Goal: Answer question/provide support

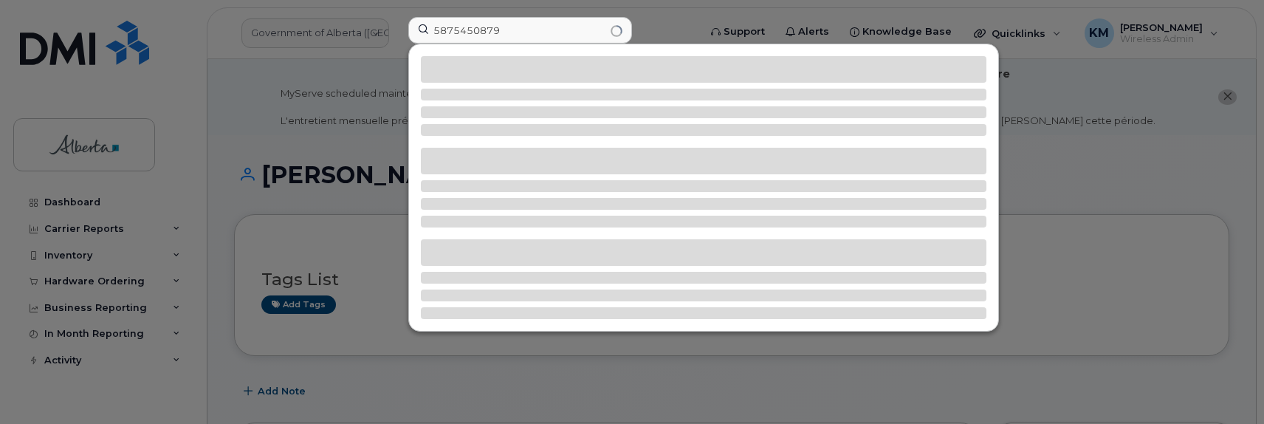
type input "5875450879"
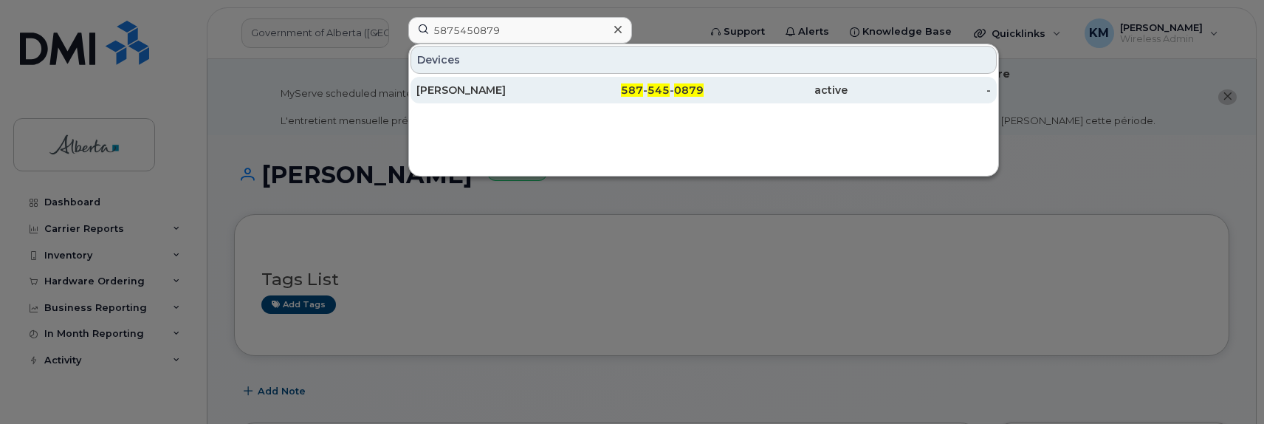
click at [461, 83] on div "[PERSON_NAME]" at bounding box center [488, 90] width 144 height 15
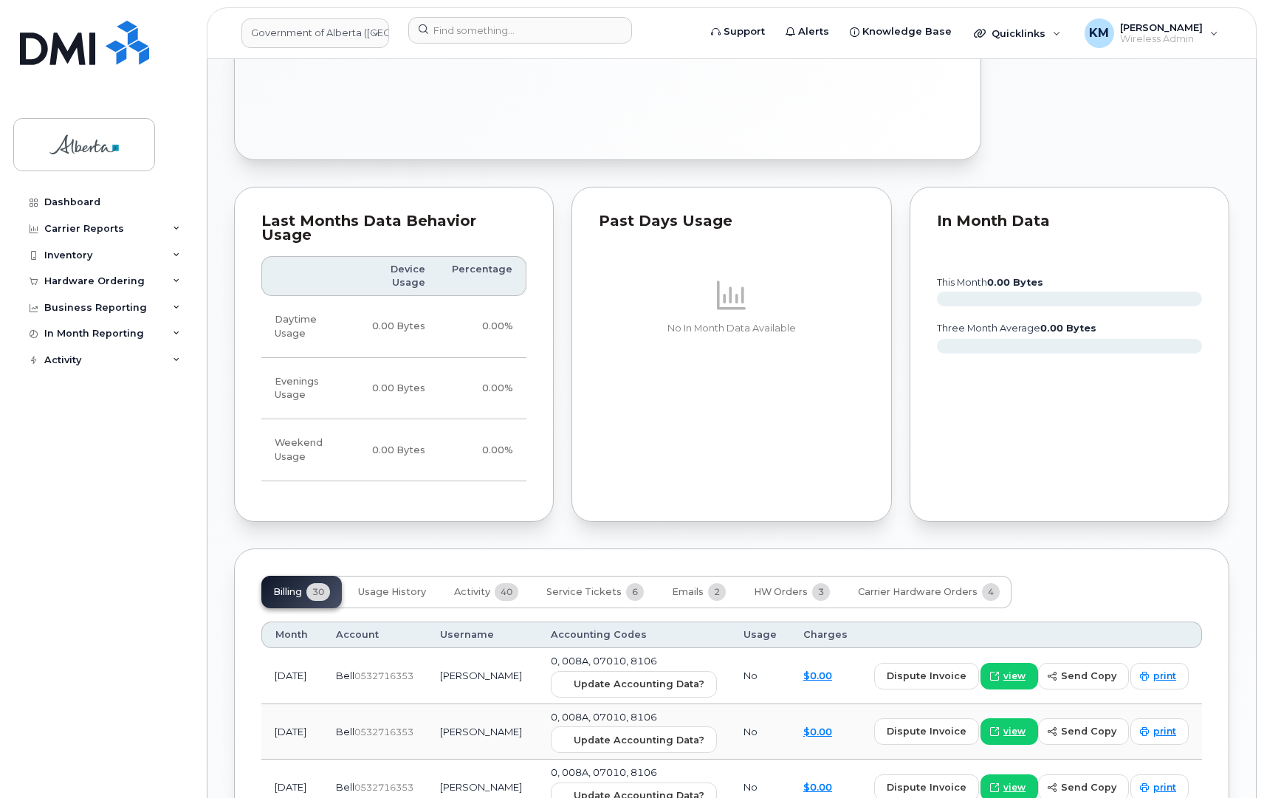
scroll to position [1107, 0]
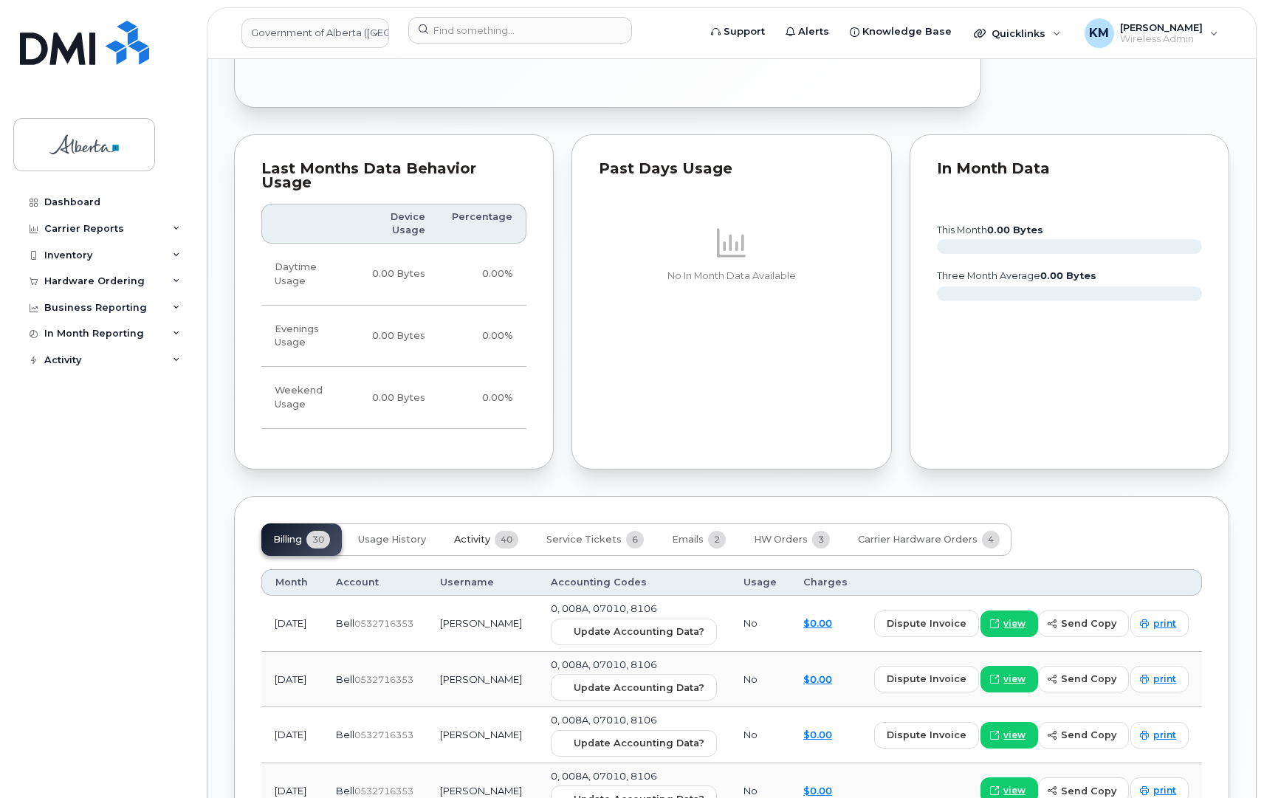
click at [492, 423] on button "Activity 40" at bounding box center [486, 539] width 88 height 32
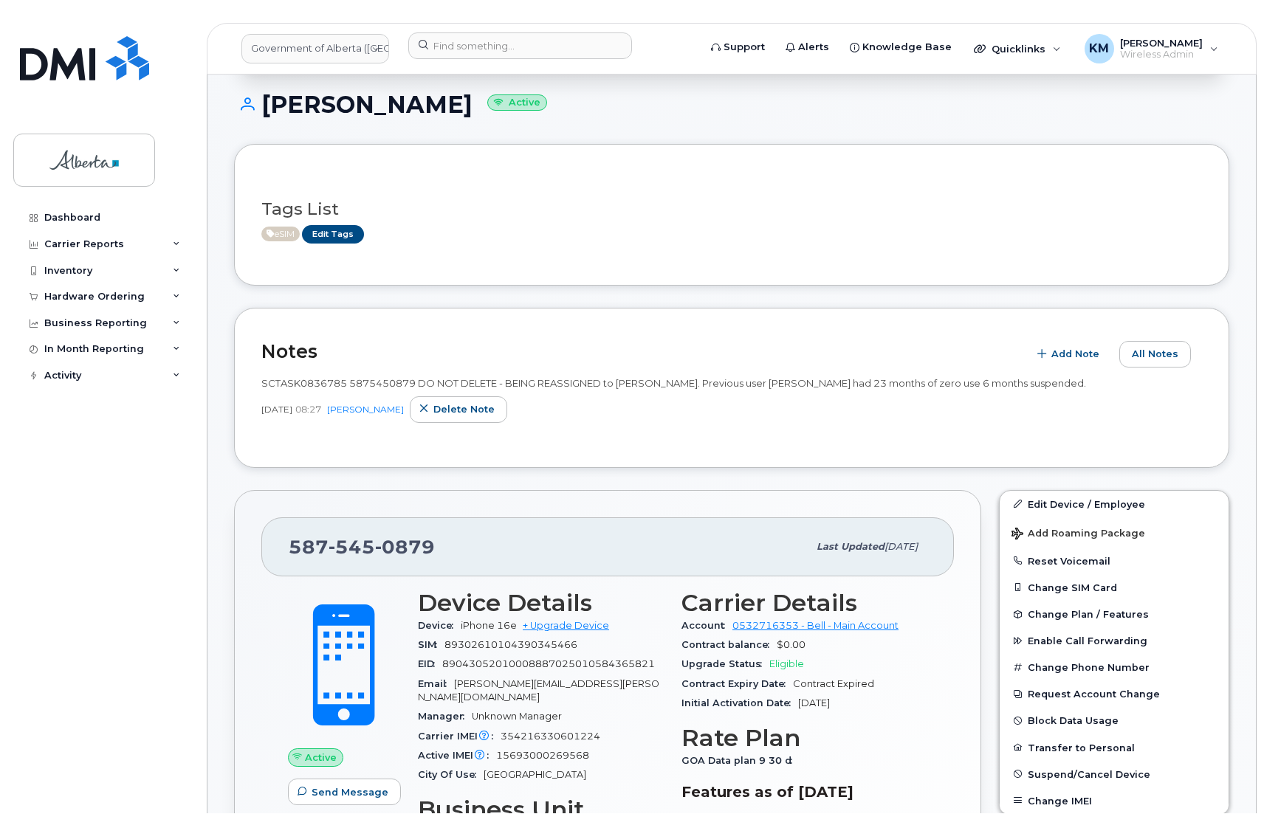
scroll to position [221, 0]
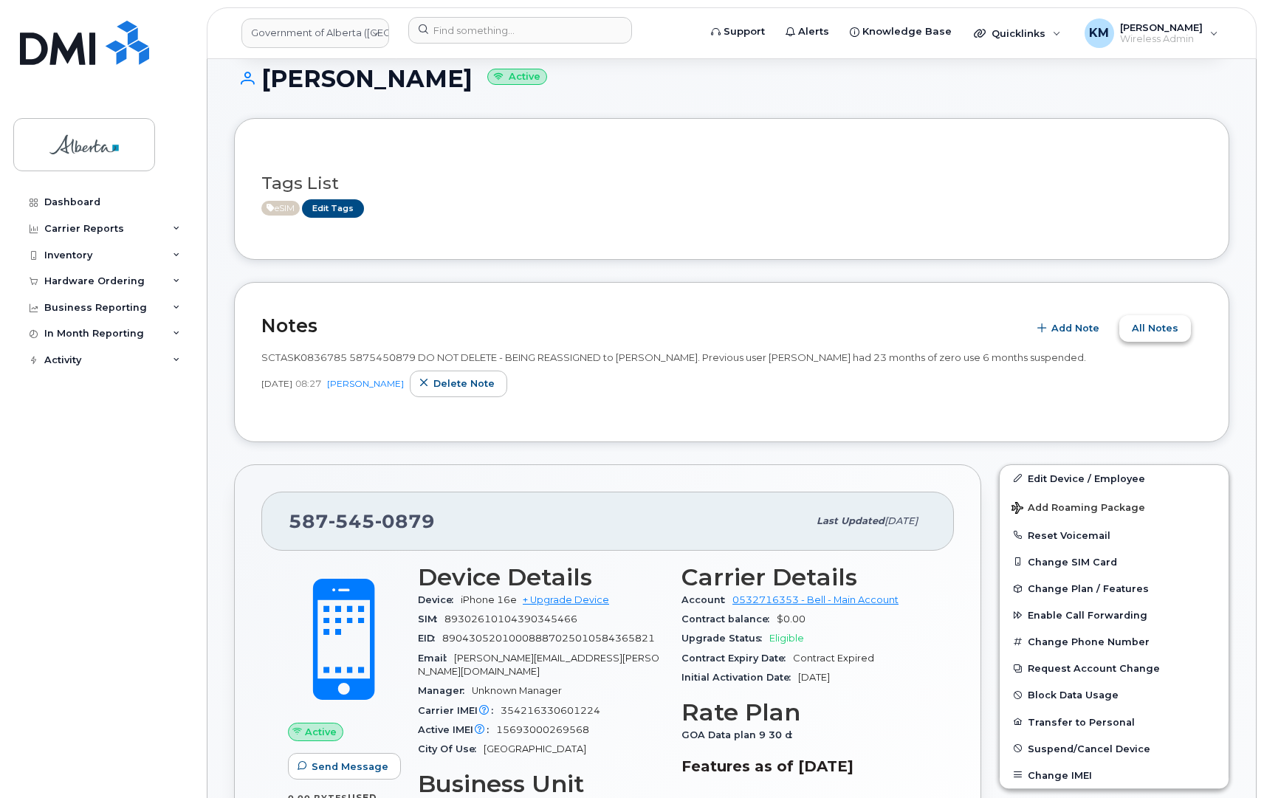
click at [1132, 328] on button "All Notes" at bounding box center [1155, 328] width 72 height 27
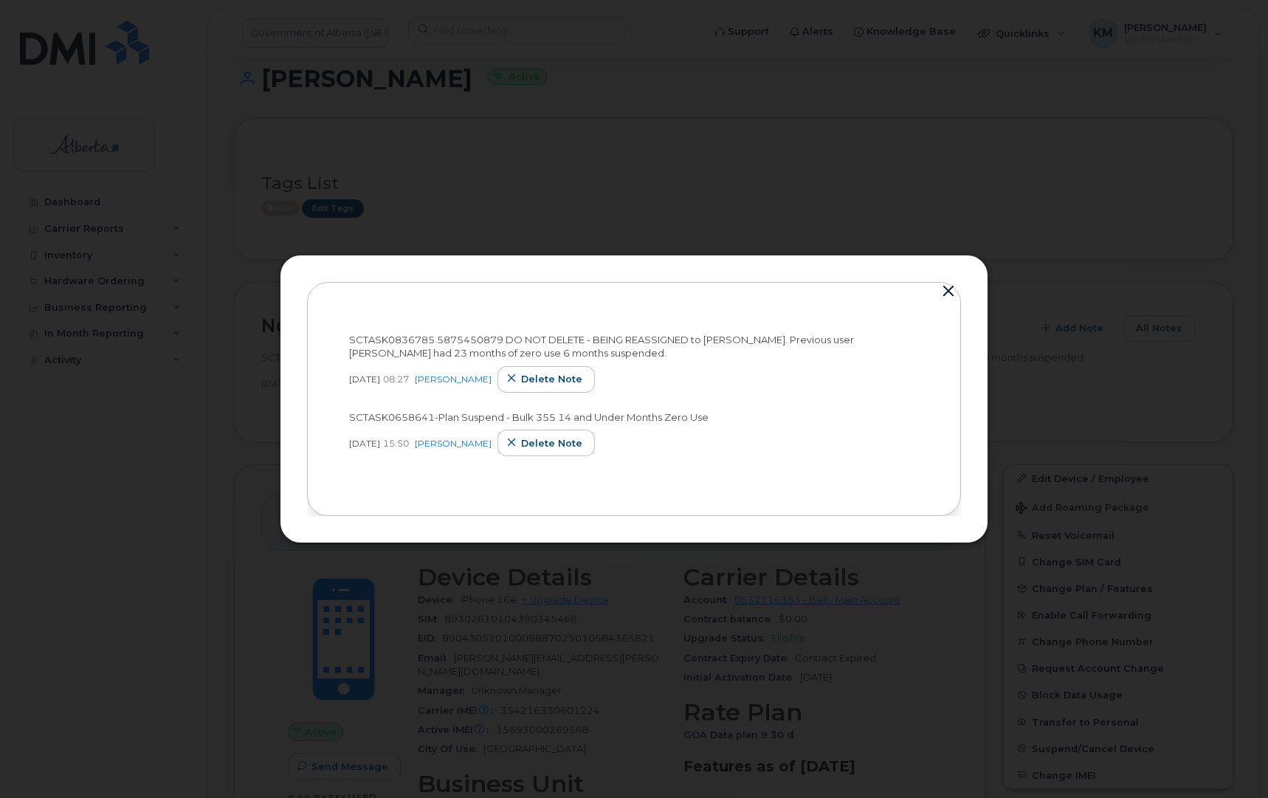
click at [963, 284] on div "SCTASK0836785 5875450879 DO NOT DELETE - BEING REASSIGNED to [PERSON_NAME]. Pre…" at bounding box center [634, 399] width 709 height 289
click at [949, 289] on button "button" at bounding box center [948, 291] width 22 height 21
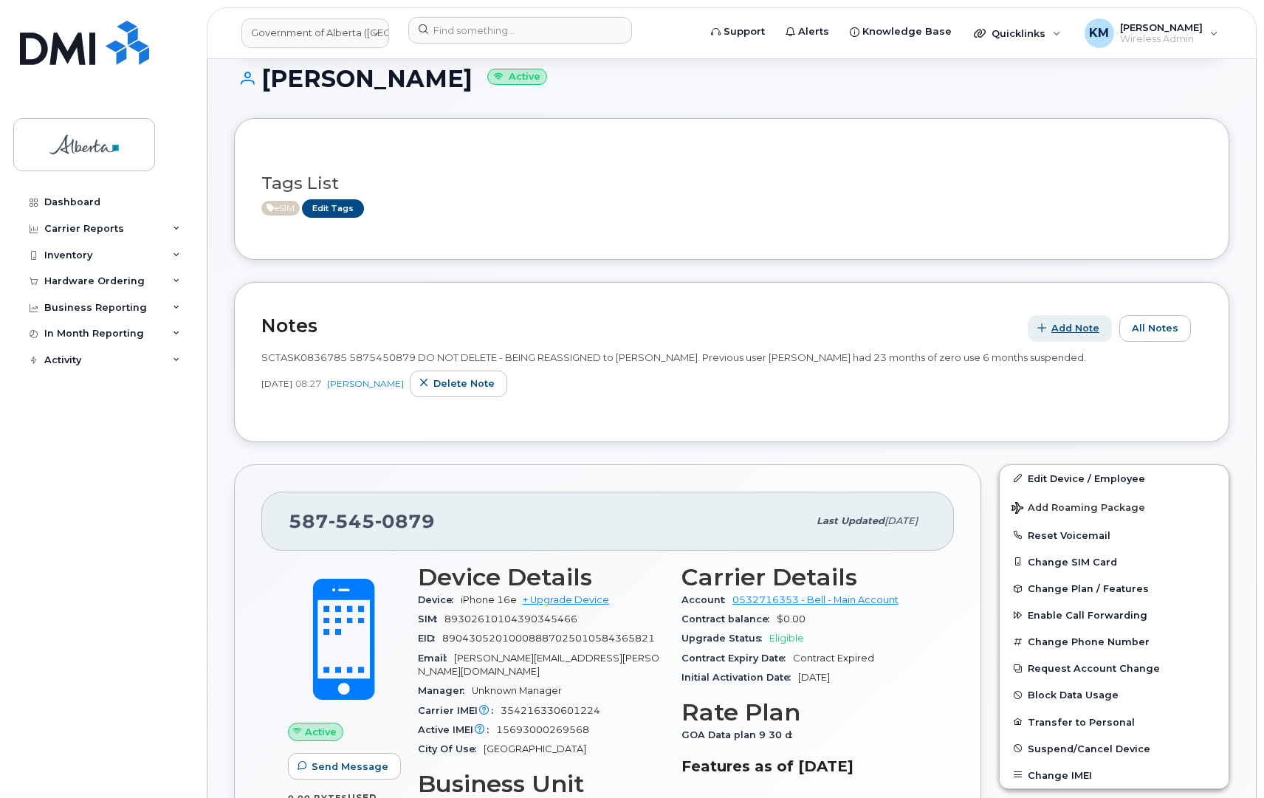
click at [1055, 326] on button "Add Note" at bounding box center [1070, 328] width 84 height 27
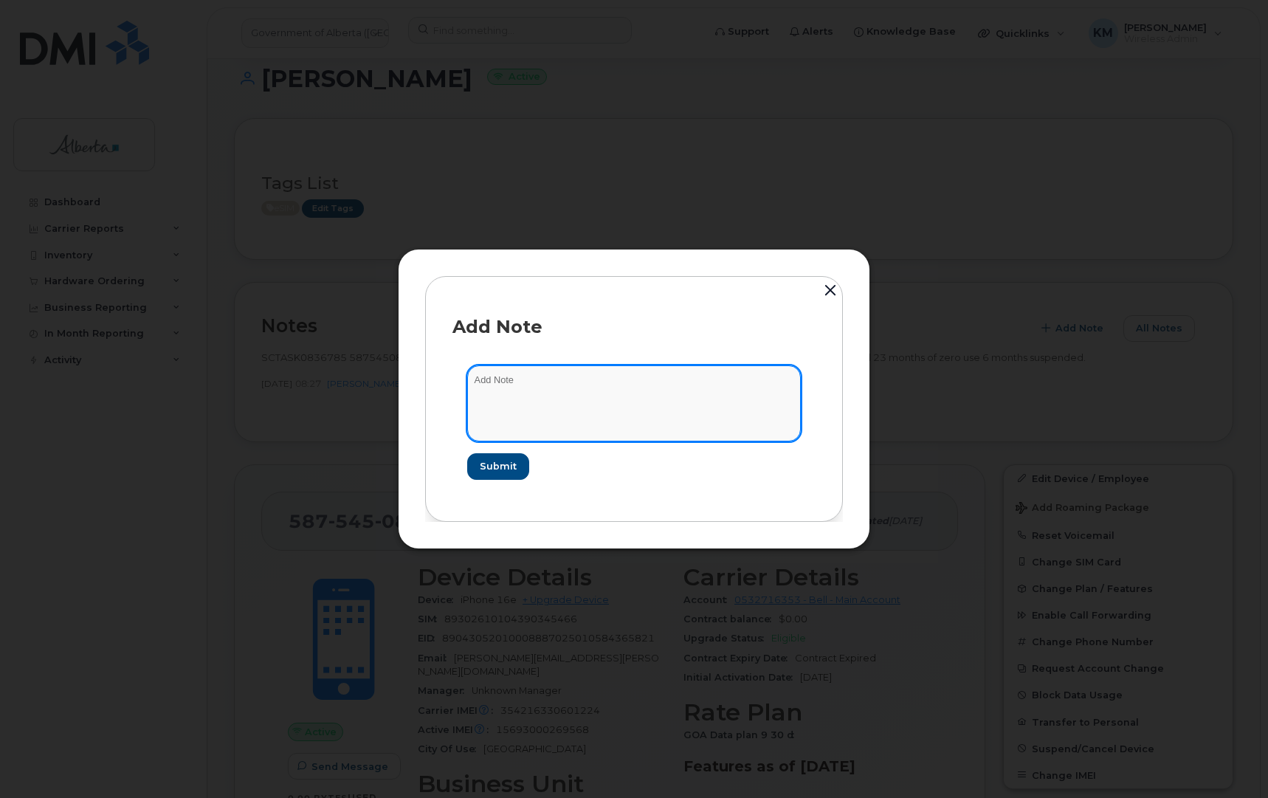
click at [620, 409] on textarea at bounding box center [634, 402] width 334 height 75
click at [675, 387] on textarea "SCTASK0844179 -" at bounding box center [634, 402] width 334 height 75
paste textarea "SIM Activate - 5875450879"
type textarea "SCTASK0844179 - SIM Activate - 5875450879"
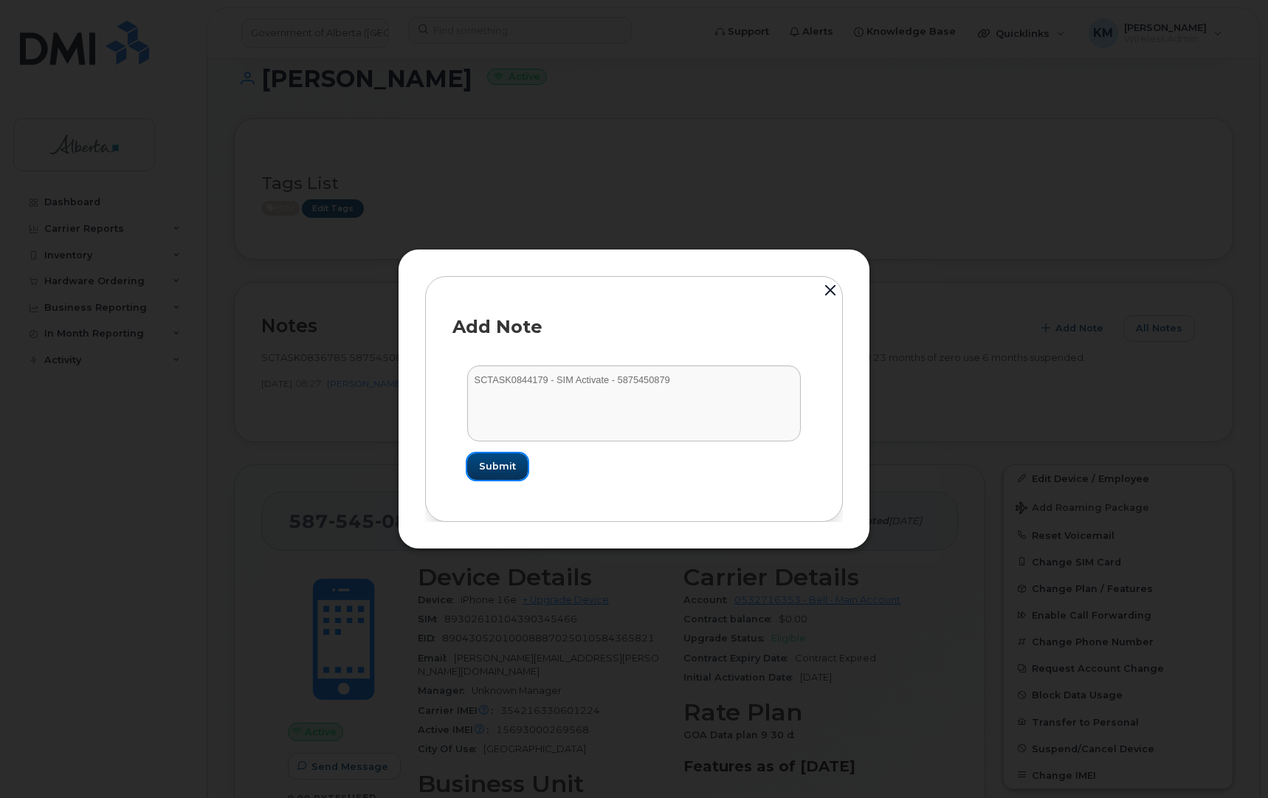
click at [496, 423] on button "Submit" at bounding box center [497, 466] width 61 height 27
